Goal: Task Accomplishment & Management: Use online tool/utility

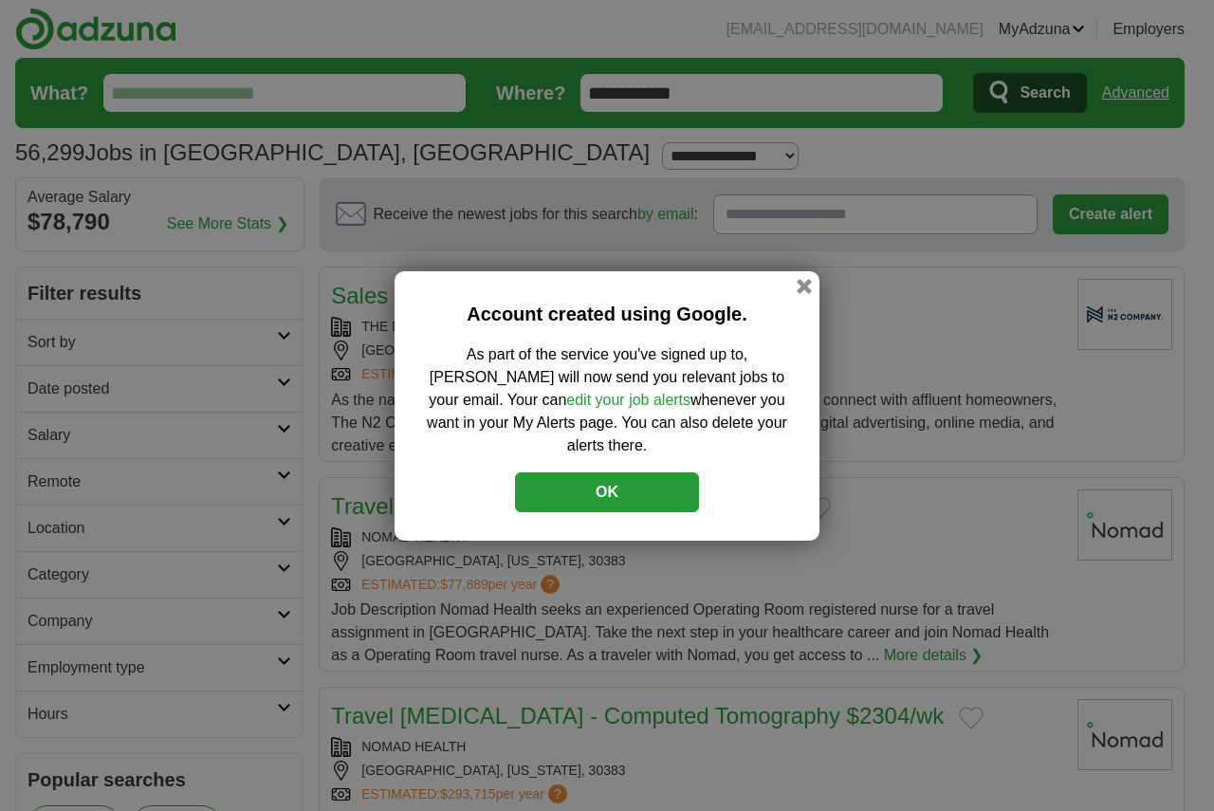
click at [596, 485] on button "OK" at bounding box center [607, 492] width 184 height 40
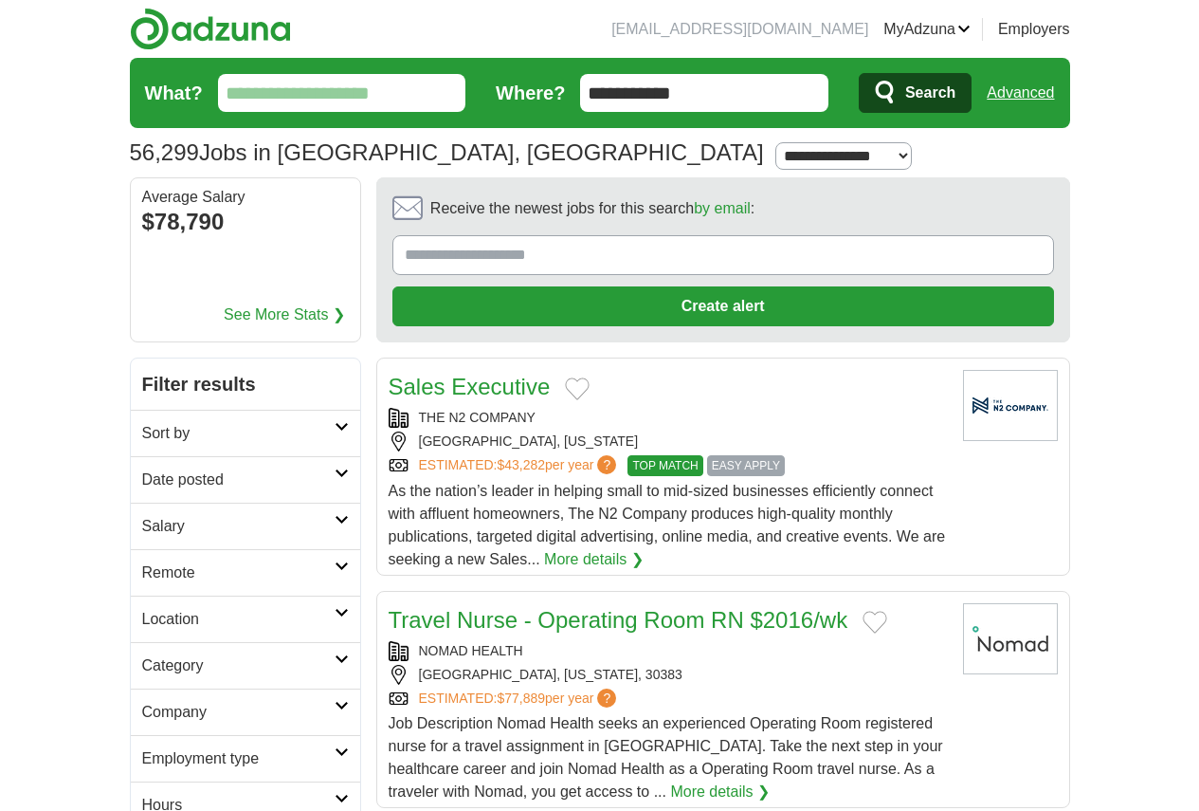
click at [972, 91] on button "Search" at bounding box center [915, 93] width 113 height 40
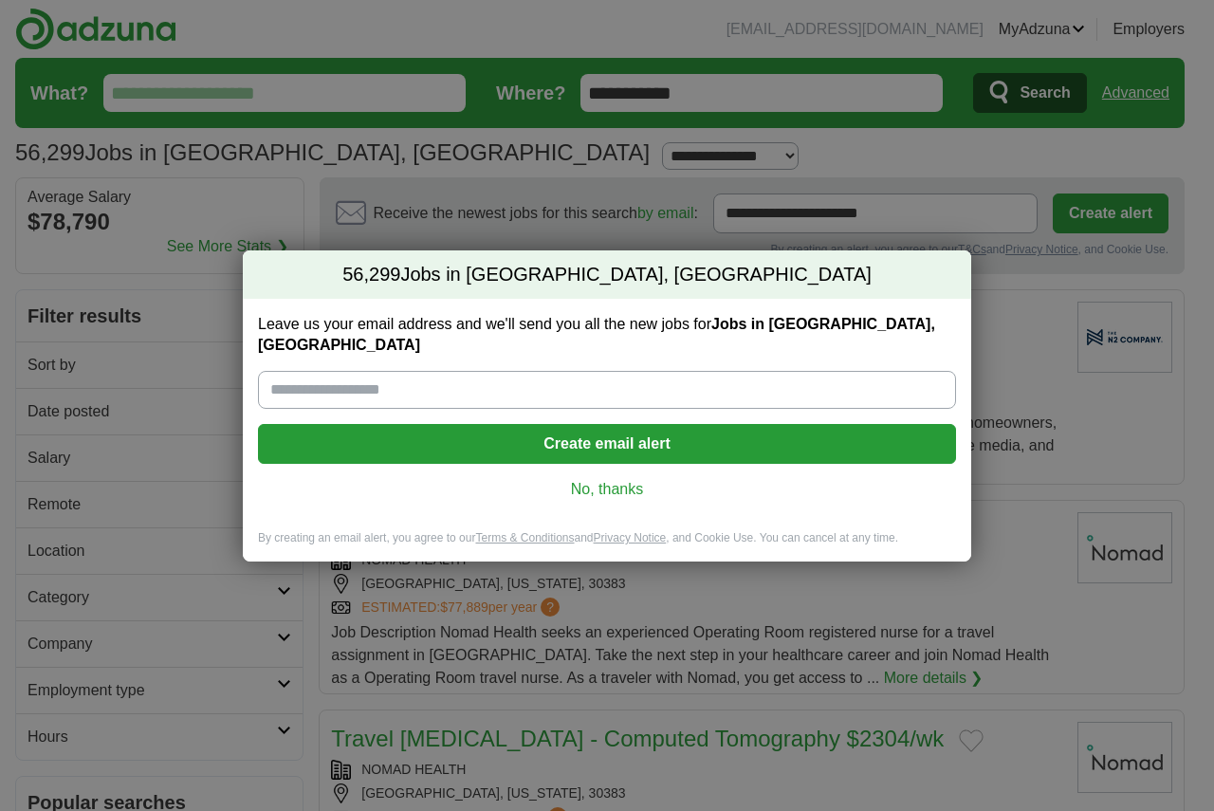
click at [627, 481] on link "No, thanks" at bounding box center [607, 489] width 668 height 21
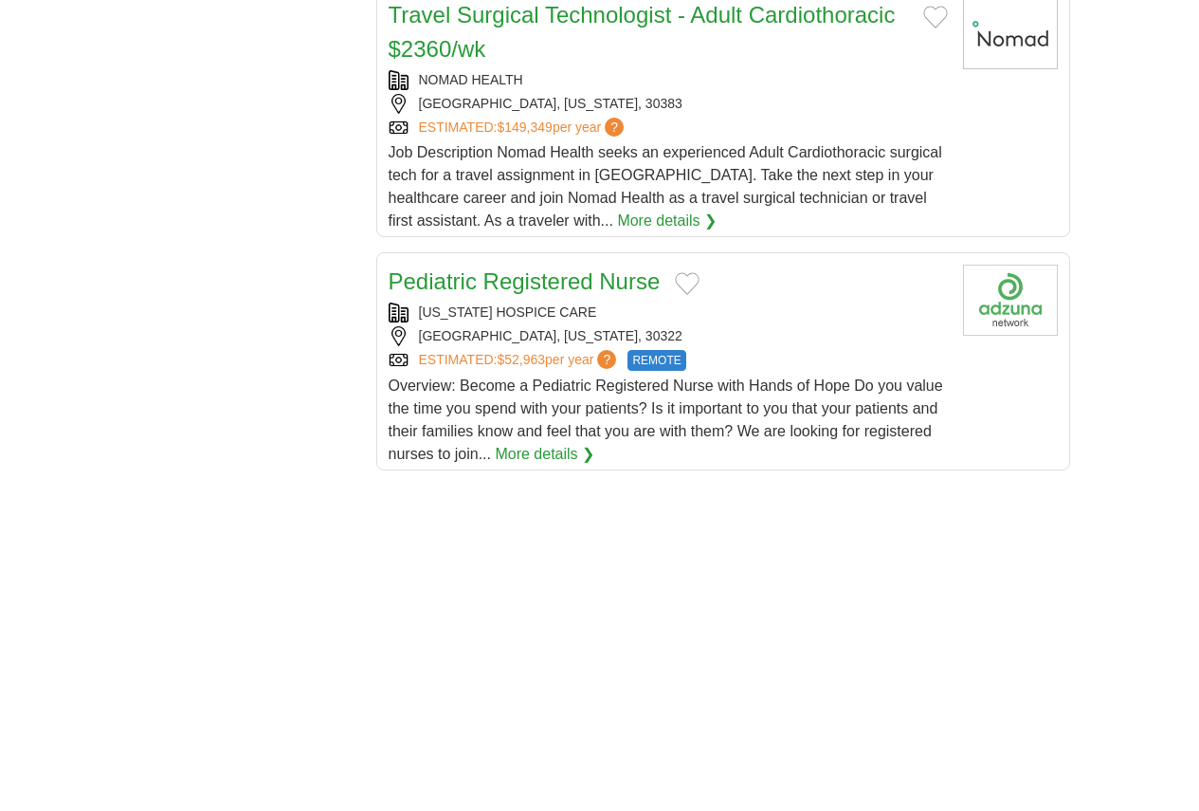
scroll to position [2465, 0]
